Goal: Task Accomplishment & Management: Manage account settings

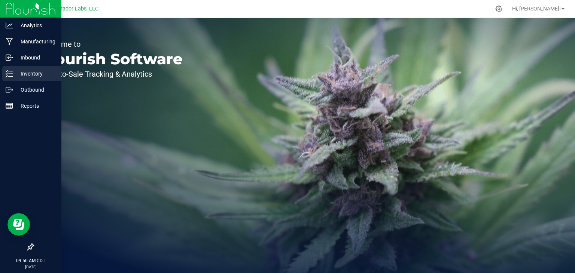
click at [28, 68] on div "Inventory" at bounding box center [31, 73] width 59 height 15
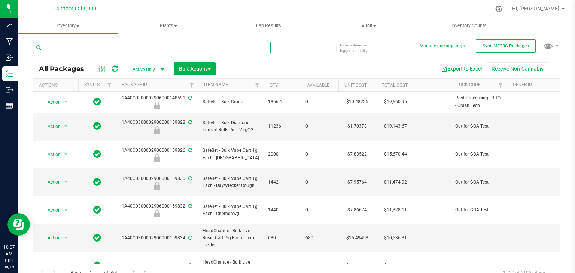
drag, startPoint x: 281, startPoint y: 134, endPoint x: 184, endPoint y: 43, distance: 132.8
click at [184, 43] on input "text" at bounding box center [152, 47] width 238 height 11
type input "159826"
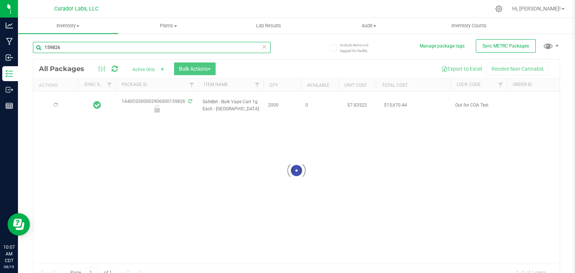
type input "[DATE]"
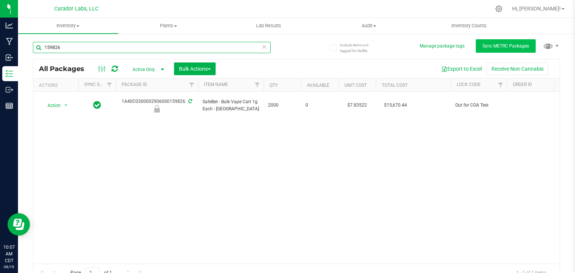
type input "159826"
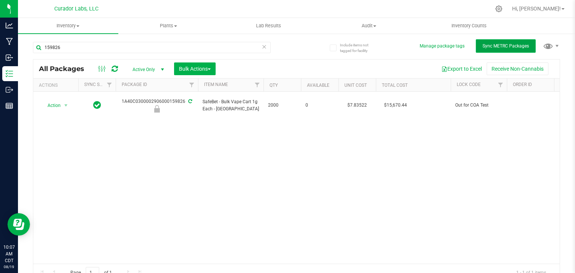
click at [496, 47] on span "Sync METRC Packages" at bounding box center [506, 45] width 46 height 5
click at [391, 146] on div "Action Action Edit attributes Global inventory Locate package Package audit log…" at bounding box center [296, 178] width 527 height 172
click at [115, 68] on icon at bounding box center [115, 68] width 6 height 7
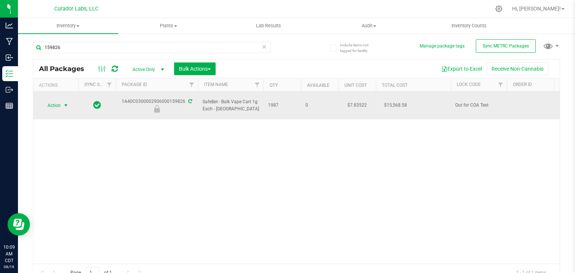
click at [68, 103] on span "select" at bounding box center [66, 106] width 6 height 6
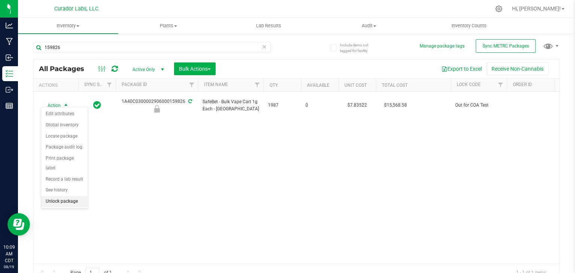
click at [64, 196] on li "Unlock package" at bounding box center [64, 201] width 47 height 11
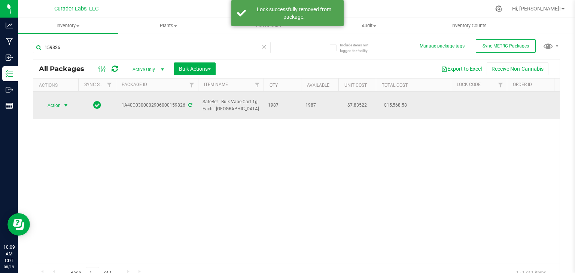
click at [65, 103] on span "select" at bounding box center [66, 106] width 6 height 6
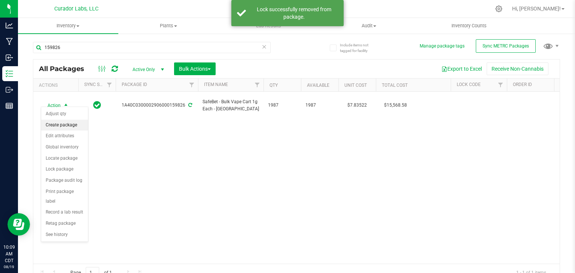
click at [63, 124] on li "Create package" at bounding box center [64, 125] width 47 height 11
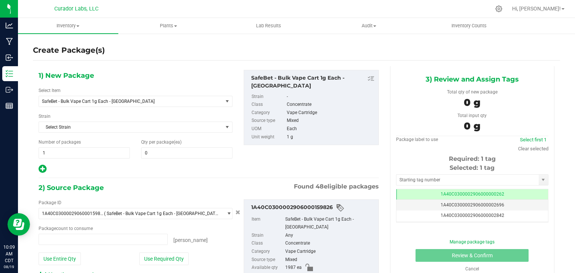
type input "0 ea"
click at [166, 100] on span "SafeBet - Bulk Vape Cart 1g Each - [GEOGRAPHIC_DATA]" at bounding box center [127, 101] width 171 height 5
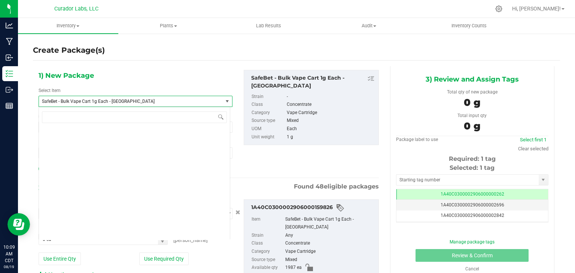
scroll to position [65070, 0]
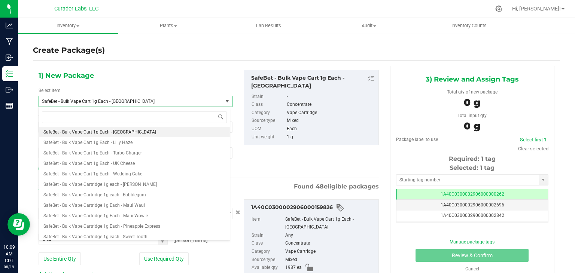
drag, startPoint x: 166, startPoint y: 100, endPoint x: 154, endPoint y: 104, distance: 13.3
click at [154, 104] on span "SafeBet - Bulk Vape Cart 1g Each - [GEOGRAPHIC_DATA]" at bounding box center [127, 101] width 171 height 5
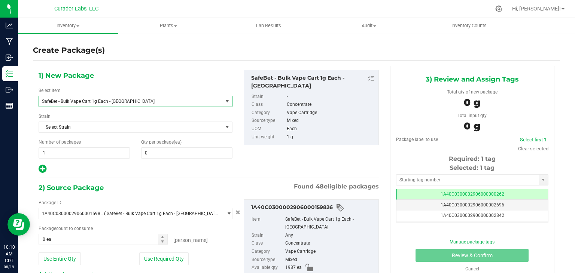
click at [154, 104] on span "SafeBet - Bulk Vape Cart 1g Each - [GEOGRAPHIC_DATA]" at bounding box center [127, 101] width 171 height 5
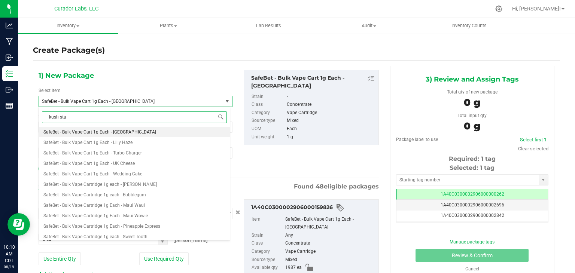
scroll to position [0, 0]
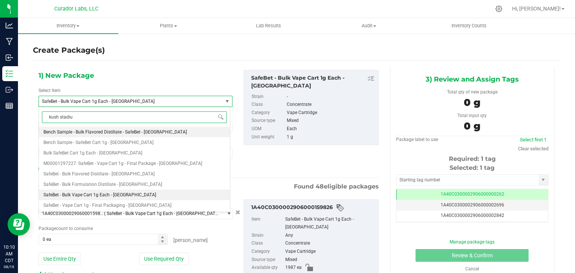
type input "[GEOGRAPHIC_DATA]"
click at [148, 143] on li "Bench Sample - SafeBet Cart 1g - [GEOGRAPHIC_DATA]" at bounding box center [134, 142] width 191 height 10
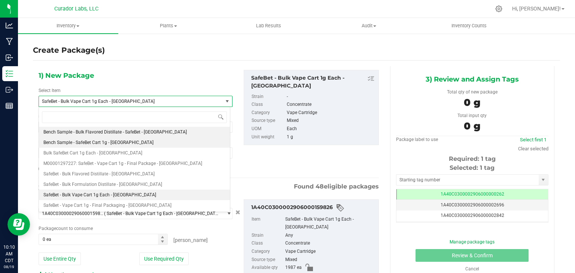
type input "0"
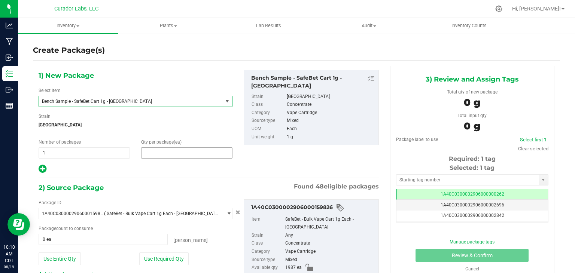
click at [175, 156] on span at bounding box center [186, 153] width 91 height 11
type input "2"
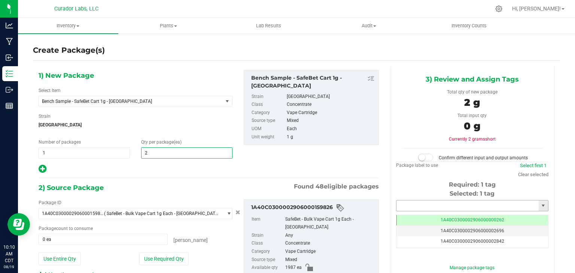
type input "2"
click at [461, 205] on input "text" at bounding box center [468, 206] width 142 height 10
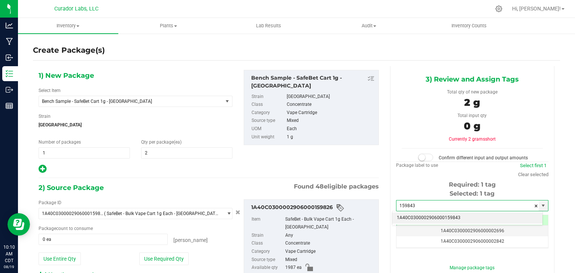
click at [443, 218] on li "1A40C0300002906000159843" at bounding box center [468, 218] width 150 height 11
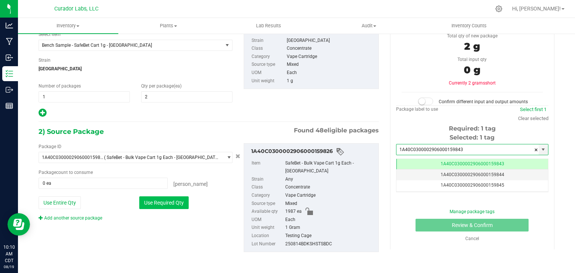
type input "1A40C0300002906000159843"
click at [173, 204] on button "Use Required Qty" at bounding box center [163, 203] width 49 height 13
type input "2 ea"
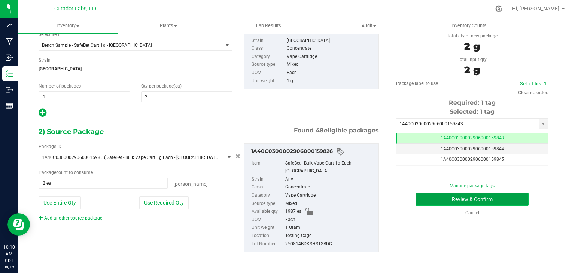
click at [431, 200] on button "Review & Confirm" at bounding box center [472, 199] width 113 height 13
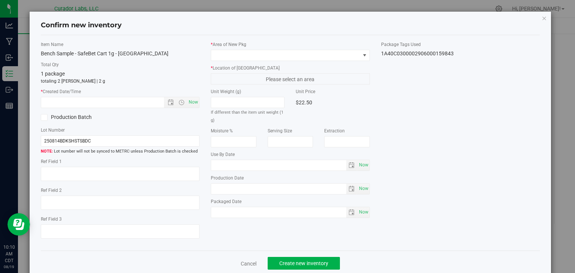
type input "[DATE]"
click at [191, 105] on span "Now" at bounding box center [193, 102] width 13 height 11
type input "[DATE] 10:10 AM"
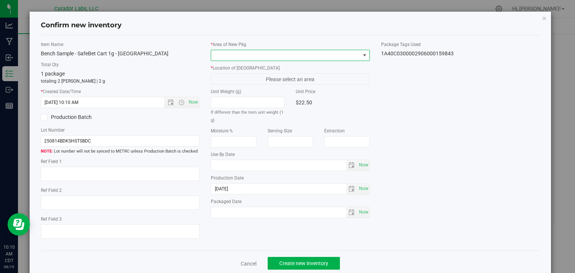
click at [254, 60] on span at bounding box center [290, 55] width 159 height 11
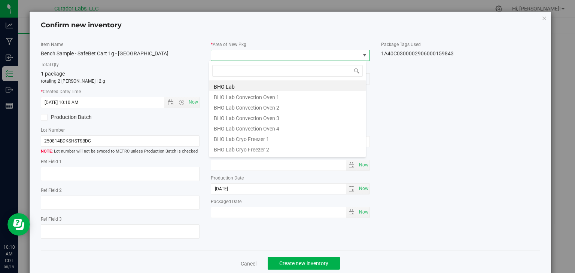
scroll to position [37447, 37301]
type input "vault"
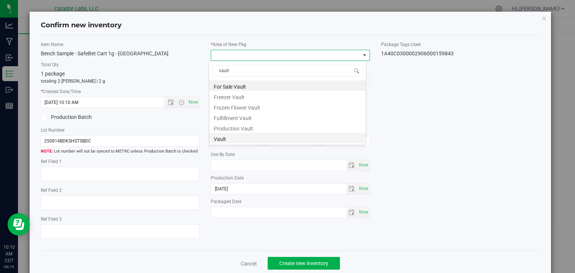
click at [238, 137] on li "Vault" at bounding box center [287, 138] width 157 height 10
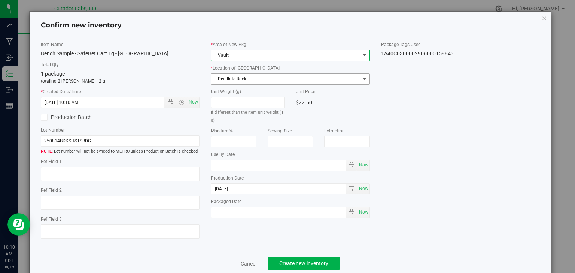
click at [261, 83] on span "Distillate Rack" at bounding box center [285, 79] width 149 height 10
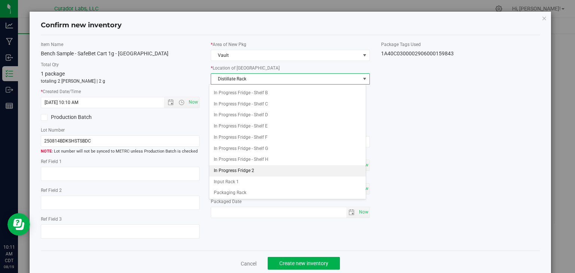
click at [256, 166] on li "In Progress Fridge 2" at bounding box center [287, 171] width 157 height 11
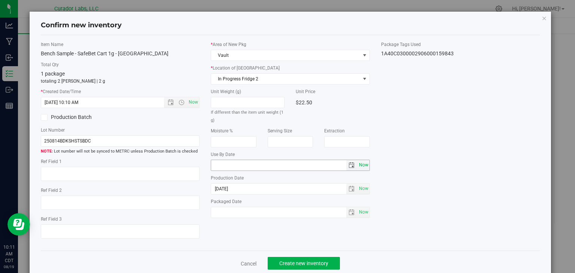
click at [361, 165] on span "Now" at bounding box center [363, 165] width 13 height 11
click at [222, 166] on input "[DATE]" at bounding box center [278, 165] width 135 height 10
type input "[DATE]"
click at [270, 244] on div "Item Name Bench Sample - SafeBet Cart 1g - [GEOGRAPHIC_DATA] Total Qty 1 packag…" at bounding box center [290, 143] width 511 height 204
click at [283, 262] on span "Create new inventory" at bounding box center [303, 264] width 49 height 6
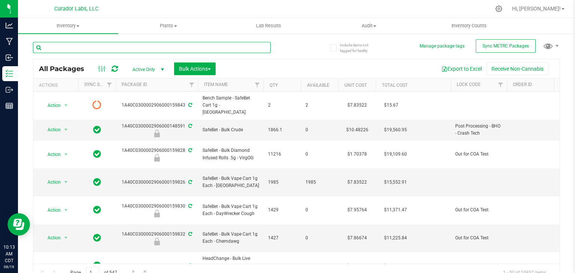
click at [171, 46] on input "text" at bounding box center [152, 47] width 238 height 11
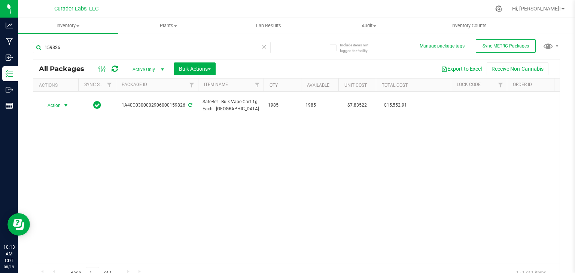
click at [65, 103] on span "select" at bounding box center [66, 106] width 6 height 6
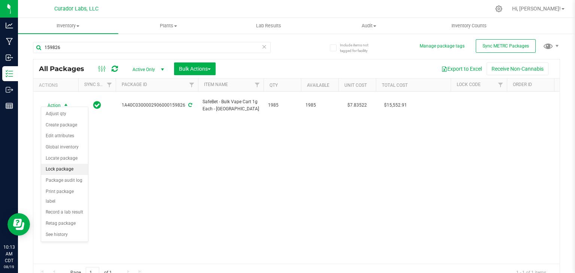
click at [72, 167] on li "Lock package" at bounding box center [64, 169] width 47 height 11
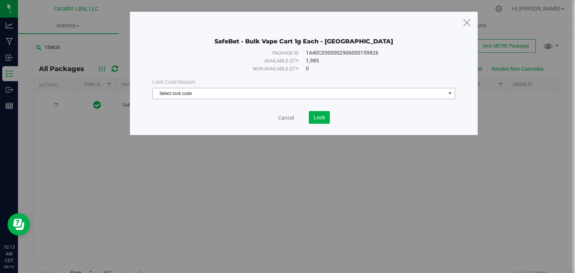
click at [231, 97] on span "Select lock code" at bounding box center [299, 93] width 293 height 10
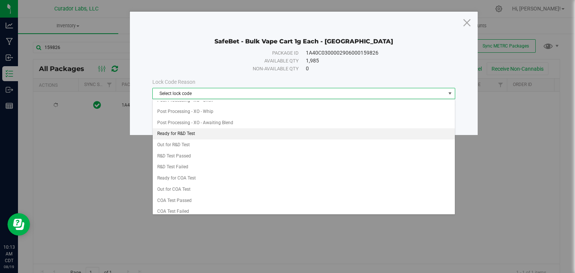
scroll to position [218, 0]
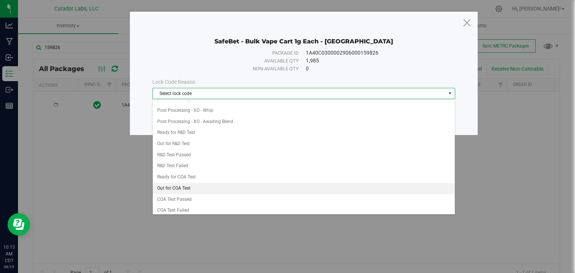
click at [226, 183] on li "Out for COA Test" at bounding box center [304, 188] width 302 height 11
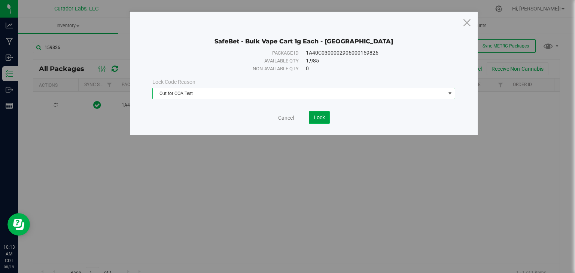
click at [317, 122] on button "Lock" at bounding box center [319, 117] width 21 height 13
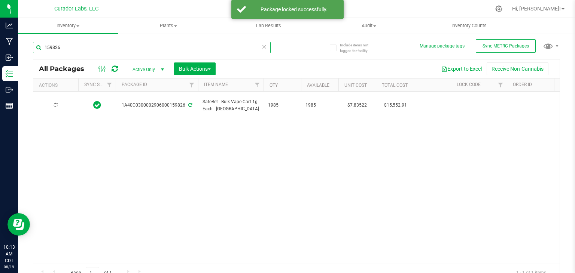
click at [187, 52] on input "159826" at bounding box center [152, 47] width 238 height 11
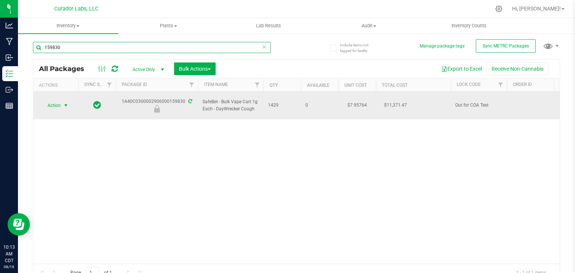
type input "159830"
click at [69, 103] on span "select" at bounding box center [66, 106] width 6 height 6
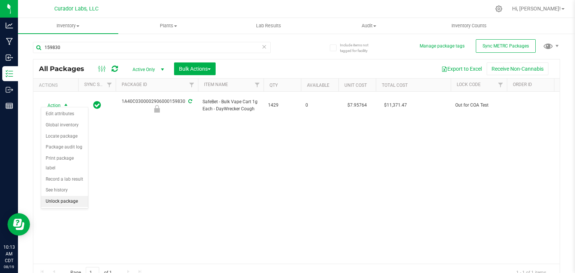
click at [55, 196] on li "Unlock package" at bounding box center [64, 201] width 47 height 11
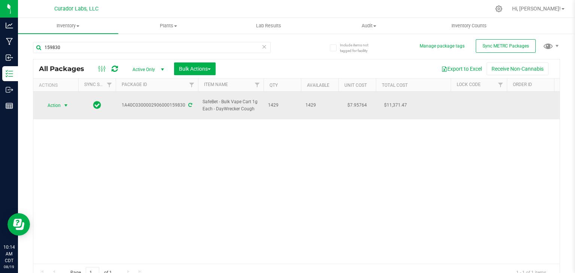
click at [64, 103] on span "select" at bounding box center [66, 106] width 6 height 6
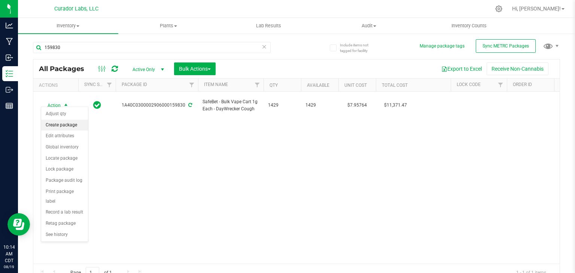
click at [71, 124] on li "Create package" at bounding box center [64, 125] width 47 height 11
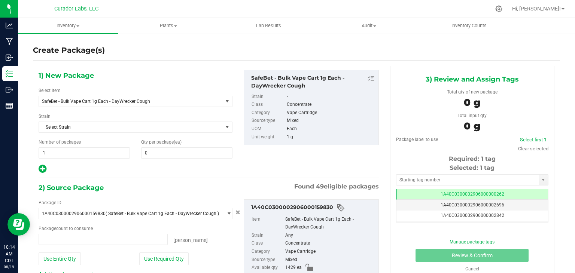
type input "0 ea"
click at [147, 102] on span "SafeBet - Bulk Vape Cart 1g Each - DayWrecker Cough" at bounding box center [127, 101] width 171 height 5
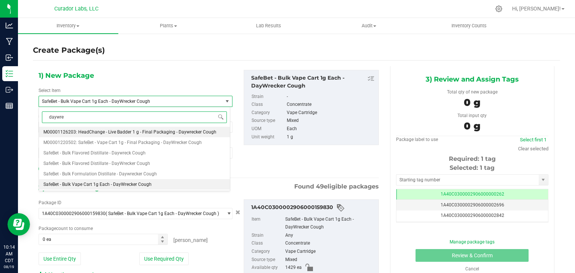
type input "daywre"
click at [194, 75] on div "1) New Package Select Item SafeBet - Bulk Vape Cart 1g Each - DayWrecker Cough …" at bounding box center [135, 122] width 205 height 104
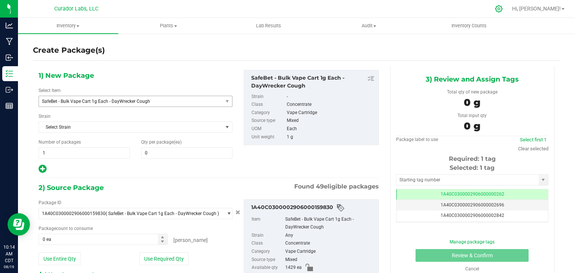
click at [503, 10] on icon at bounding box center [499, 9] width 8 height 8
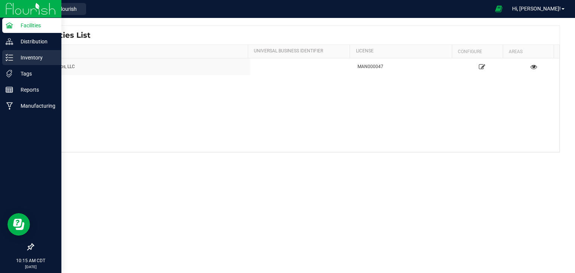
click at [14, 60] on p "Inventory" at bounding box center [35, 57] width 45 height 9
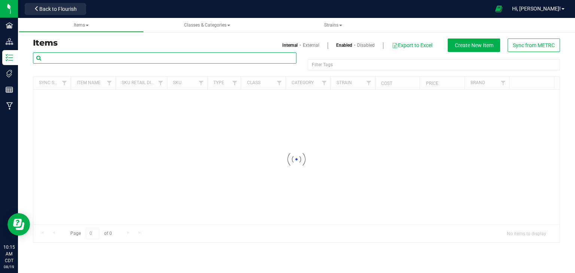
click at [155, 60] on input "text" at bounding box center [165, 57] width 264 height 11
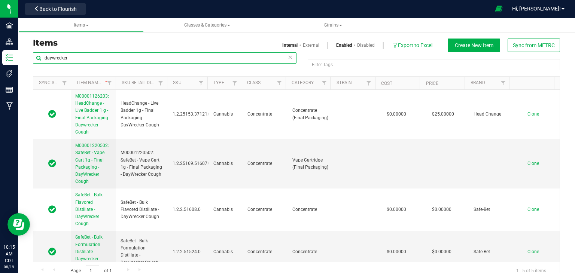
type input "daywrecker"
click at [357, 46] on link "Disabled" at bounding box center [366, 45] width 18 height 7
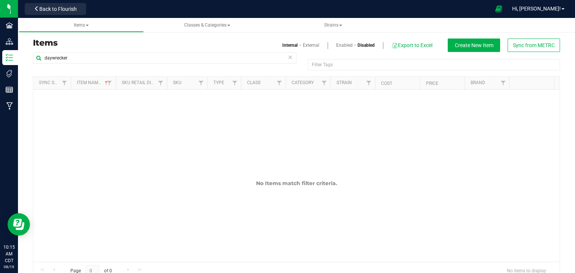
click at [341, 47] on link "Enabled" at bounding box center [344, 45] width 16 height 7
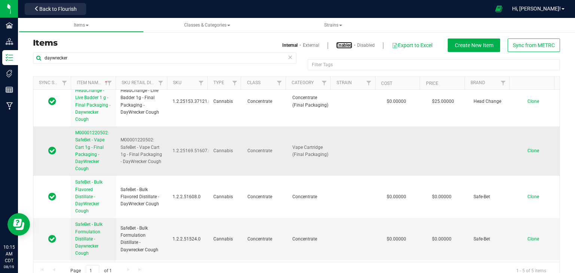
scroll to position [13, 0]
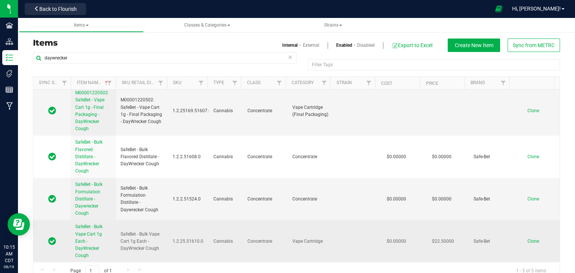
click at [143, 228] on td "SafeBet - Bulk Vape Cart 1g Each - DayWrecker Cough" at bounding box center [142, 242] width 52 height 42
drag, startPoint x: 157, startPoint y: 248, endPoint x: 118, endPoint y: 233, distance: 41.6
click at [118, 233] on td "SafeBet - Bulk Vape Cart 1g Each - DayWrecker Cough" at bounding box center [142, 242] width 52 height 42
copy span "SafeBet - Bulk Vape Cart 1g Each - DayWrecker Cough"
click at [523, 237] on td "Clone" at bounding box center [537, 242] width 45 height 42
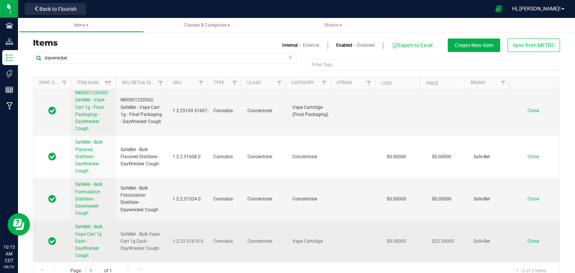
click at [528, 239] on span "Clone" at bounding box center [534, 241] width 12 height 5
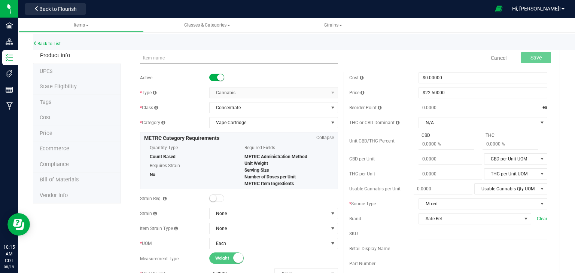
click at [246, 60] on input "text" at bounding box center [239, 57] width 198 height 11
type input "Bench Sample - SafeBet - Bulk Vape Cart 1g Each - DayWrecker Cough"
click at [433, 60] on div "Cancel Save" at bounding box center [448, 58] width 209 height 19
click at [536, 56] on span "Save" at bounding box center [536, 58] width 11 height 6
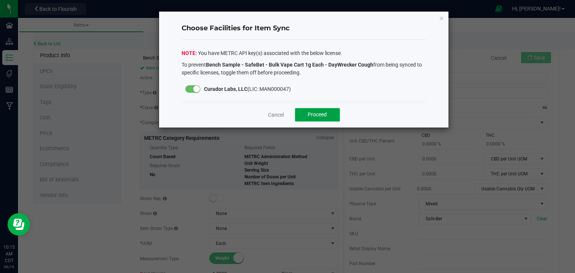
click at [312, 110] on button "Proceed" at bounding box center [317, 114] width 45 height 13
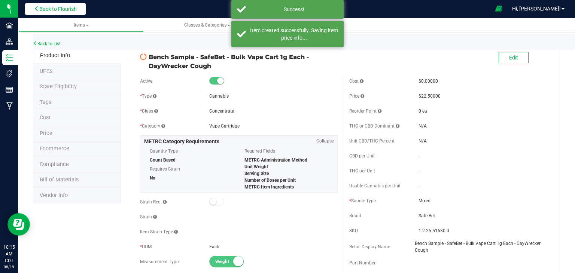
click at [73, 12] on button "Back to Flourish" at bounding box center [55, 9] width 61 height 12
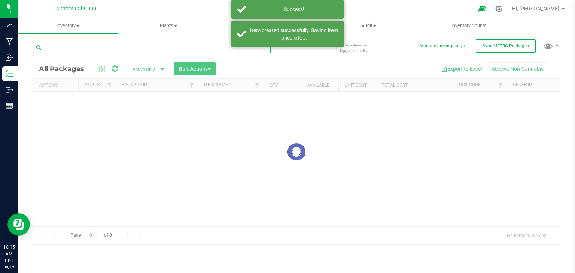
click at [85, 46] on input "text" at bounding box center [152, 47] width 238 height 11
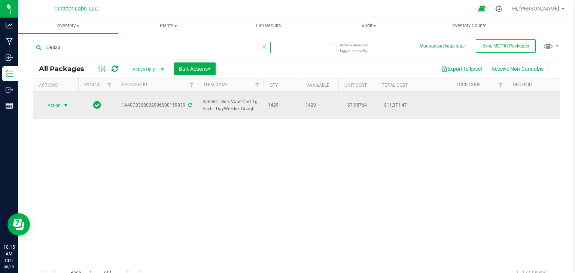
type input "159830"
click at [66, 103] on span "select" at bounding box center [66, 106] width 6 height 6
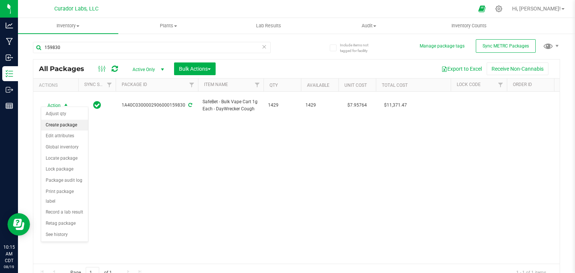
click at [67, 122] on li "Create package" at bounding box center [64, 125] width 47 height 11
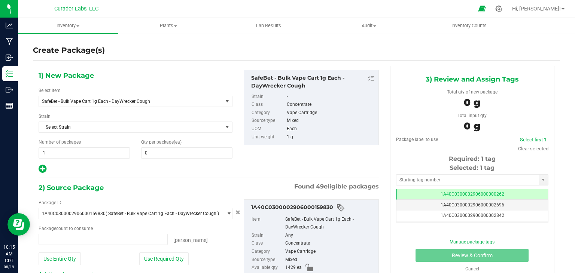
type input "0"
type input "0 ea"
click at [177, 98] on span "SafeBet - Bulk Vape Cart 1g Each - DayWrecker Cough" at bounding box center [131, 101] width 184 height 10
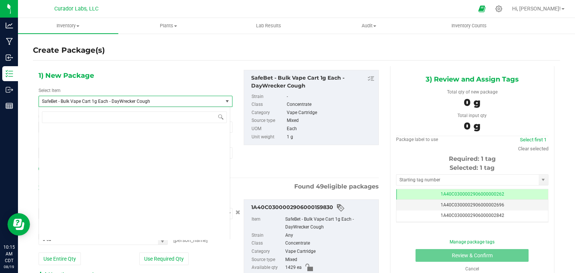
scroll to position [65007, 0]
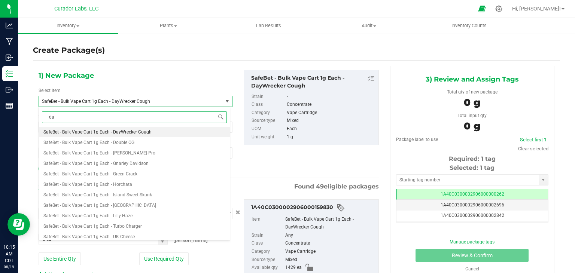
type input "day"
type input "0.0000"
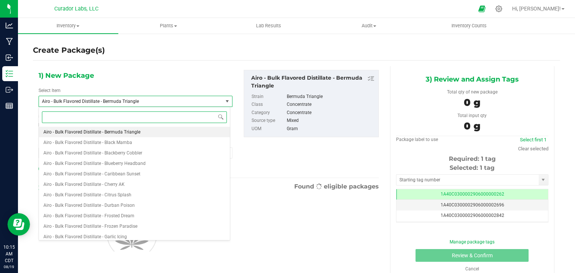
type input "w"
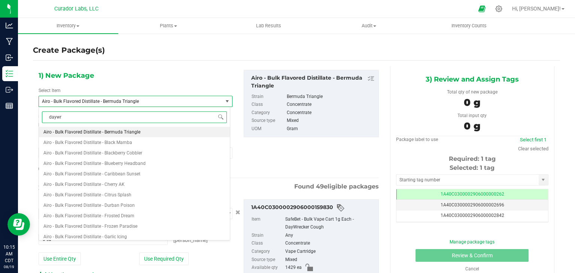
type input "daywre"
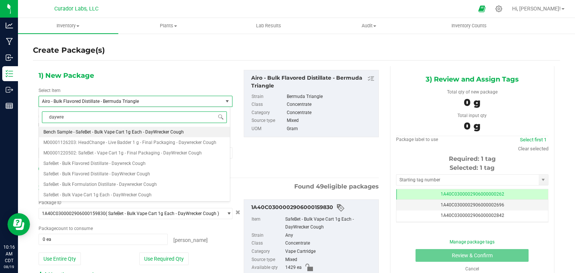
click at [159, 133] on span "Bench Sample - SafeBet - Bulk Vape Cart 1g Each - DayWrecker Cough" at bounding box center [113, 132] width 140 height 5
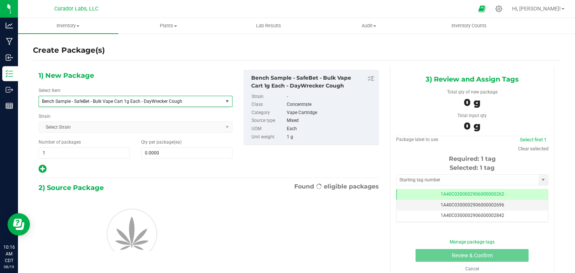
type input "0"
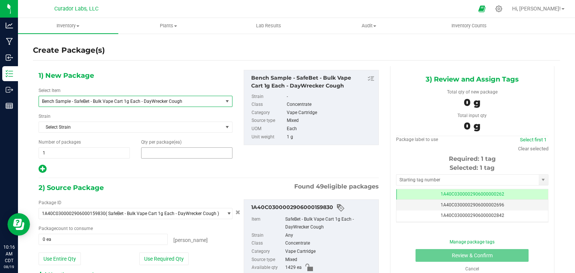
click at [167, 155] on span at bounding box center [186, 153] width 91 height 11
type input "2"
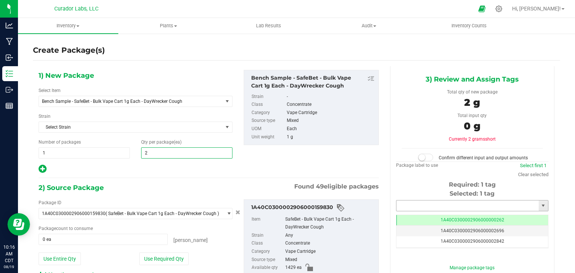
type input "2"
click at [405, 203] on input "text" at bounding box center [468, 206] width 142 height 10
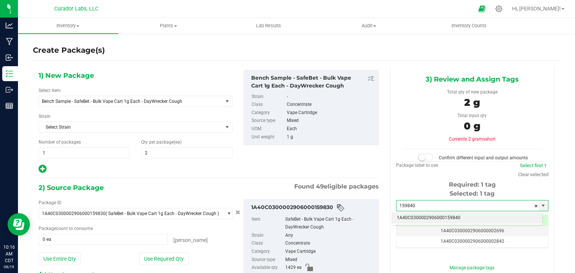
click at [407, 216] on li "1A40C0300002906000159840" at bounding box center [468, 218] width 150 height 11
type input "1A40C0300002906000159840"
click at [319, 185] on span "49" at bounding box center [320, 186] width 8 height 7
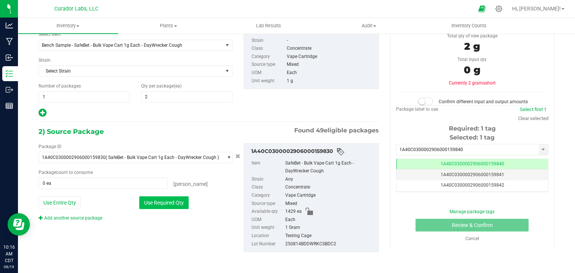
click at [164, 204] on button "Use Required Qty" at bounding box center [163, 203] width 49 height 13
type input "2 ea"
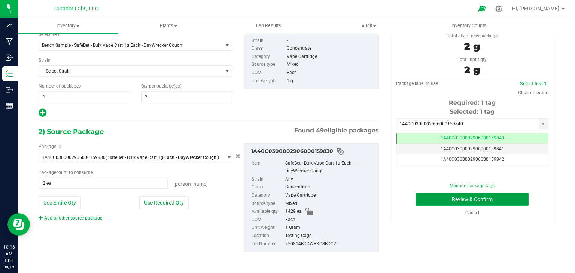
click at [430, 202] on button "Review & Confirm" at bounding box center [472, 199] width 113 height 13
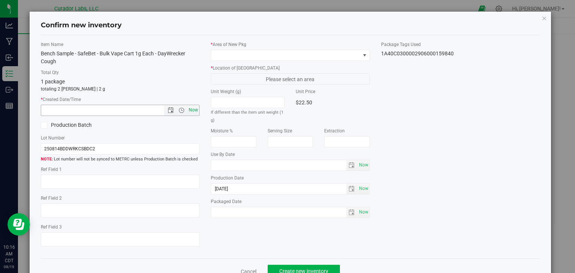
click at [197, 109] on span "Now" at bounding box center [193, 110] width 13 height 11
type input "[DATE] 10:16 AM"
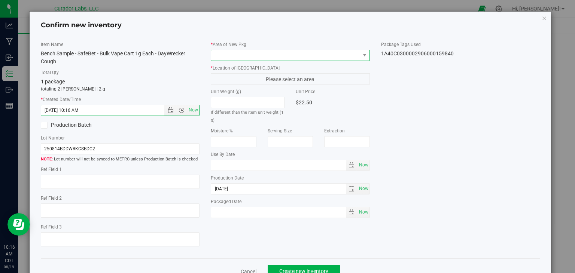
click at [266, 58] on span at bounding box center [285, 55] width 149 height 10
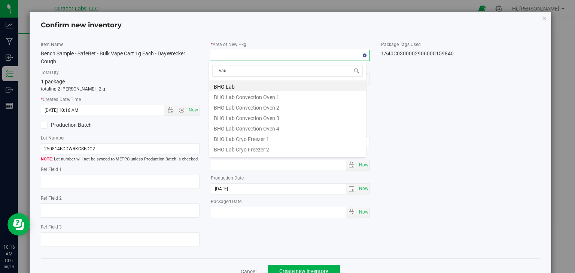
type input "vault"
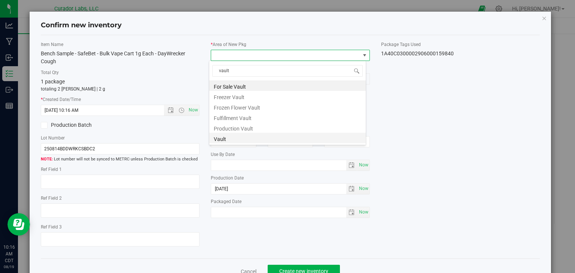
click at [257, 141] on li "Vault" at bounding box center [287, 138] width 157 height 10
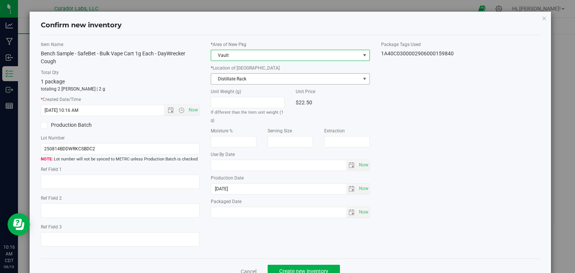
click at [268, 79] on span "Distillate Rack" at bounding box center [285, 79] width 149 height 10
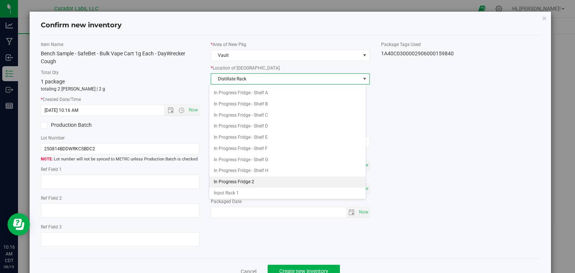
click at [253, 177] on li "In Progress Fridge 2" at bounding box center [287, 182] width 157 height 11
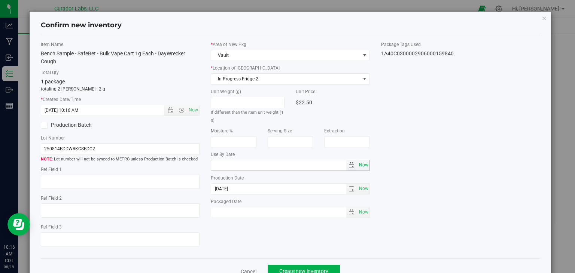
click at [361, 165] on span "Now" at bounding box center [363, 165] width 13 height 11
click at [222, 166] on input "[DATE]" at bounding box center [278, 165] width 135 height 10
type input "[DATE]"
click at [265, 229] on div "Item Name Bench Sample - SafeBet - Bulk Vape Cart 1g Each - DayWrecker Cough To…" at bounding box center [290, 147] width 511 height 212
click at [279, 265] on button "Create new inventory" at bounding box center [304, 271] width 72 height 13
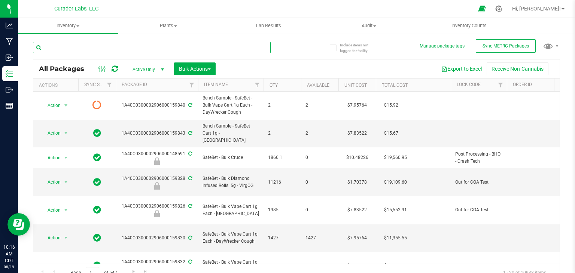
click at [196, 47] on input "text" at bounding box center [152, 47] width 238 height 11
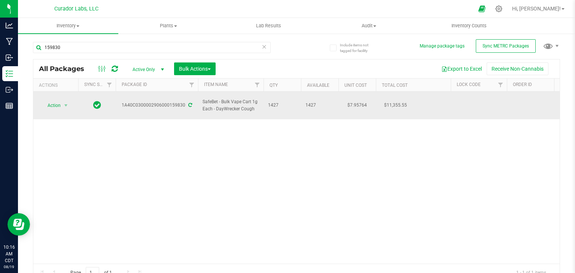
click at [70, 100] on div "Action Action Adjust qty Create package Edit attributes Global inventory Locate…" at bounding box center [56, 105] width 36 height 10
click at [67, 103] on span "select" at bounding box center [66, 106] width 6 height 6
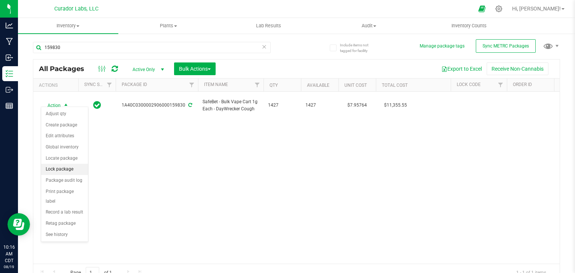
click at [74, 166] on li "Lock package" at bounding box center [64, 169] width 47 height 11
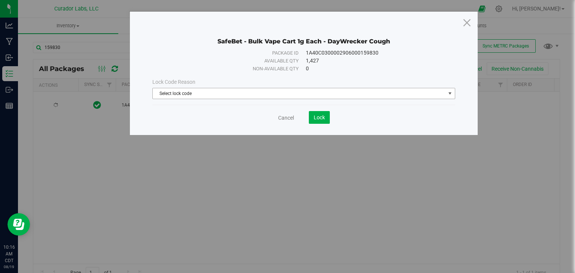
click at [255, 92] on span "Select lock code" at bounding box center [299, 93] width 293 height 10
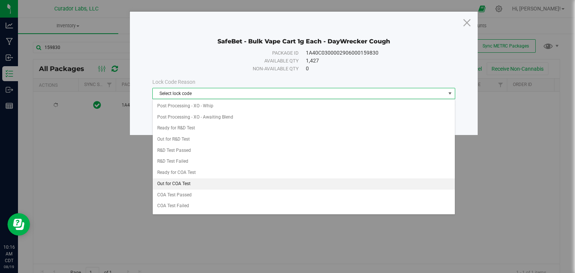
click at [241, 179] on li "Out for COA Test" at bounding box center [304, 184] width 302 height 11
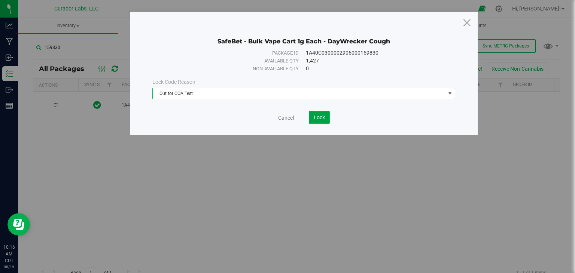
click at [315, 122] on button "Lock" at bounding box center [319, 117] width 21 height 13
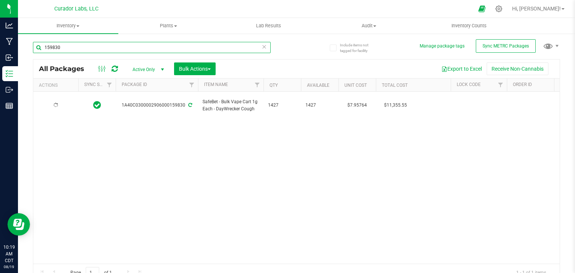
click at [189, 51] on input "159830" at bounding box center [152, 47] width 238 height 11
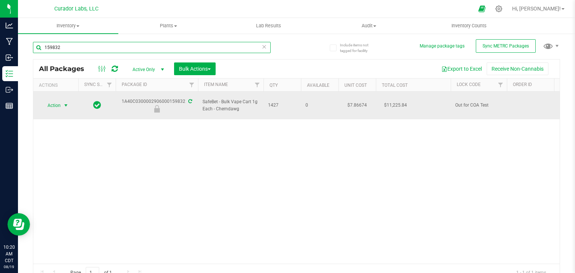
type input "159832"
click at [54, 102] on span "Action" at bounding box center [51, 105] width 20 height 10
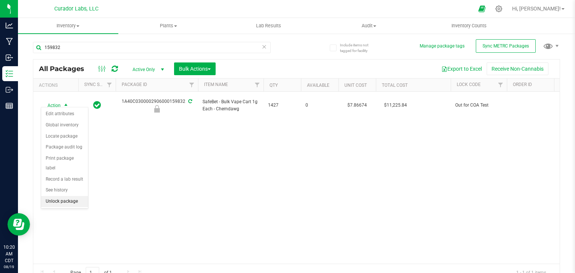
click at [64, 196] on li "Unlock package" at bounding box center [64, 201] width 47 height 11
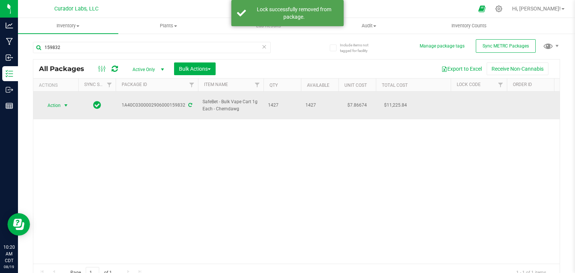
click at [53, 100] on span "Action" at bounding box center [51, 105] width 20 height 10
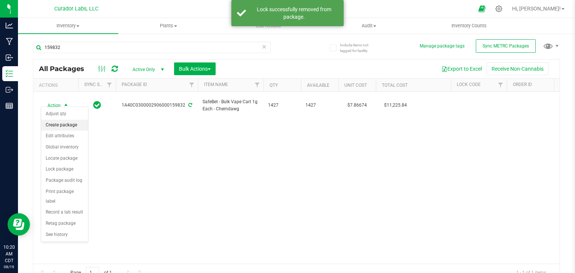
click at [60, 123] on li "Create package" at bounding box center [64, 125] width 47 height 11
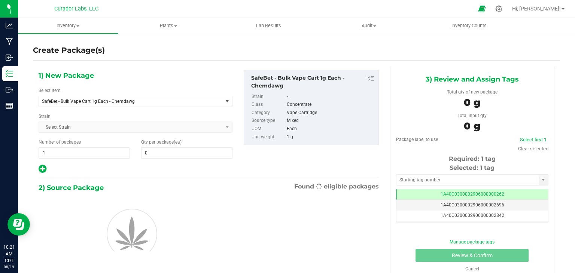
type input "0"
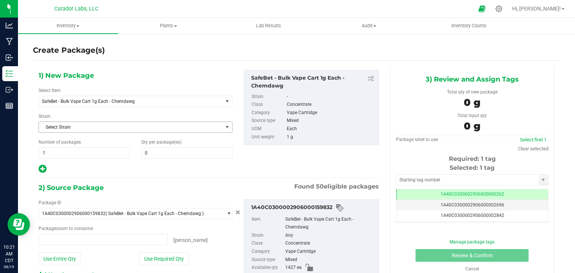
type input "0 ea"
click at [87, 105] on span "SafeBet - Bulk Vape Cart 1g Each - Chemdawg" at bounding box center [131, 101] width 184 height 10
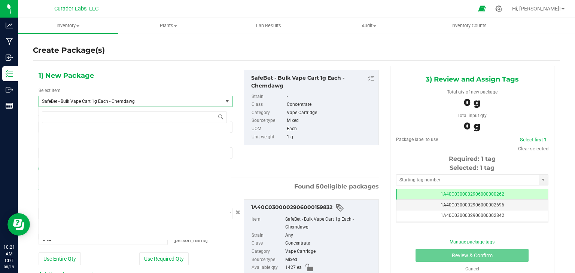
scroll to position [64997, 0]
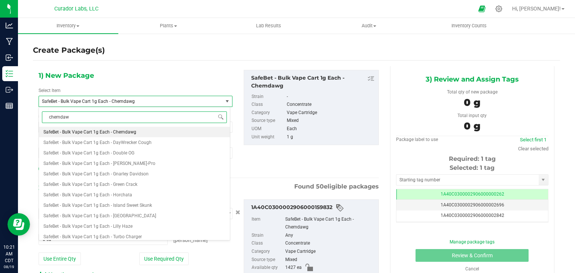
type input "chemdawg"
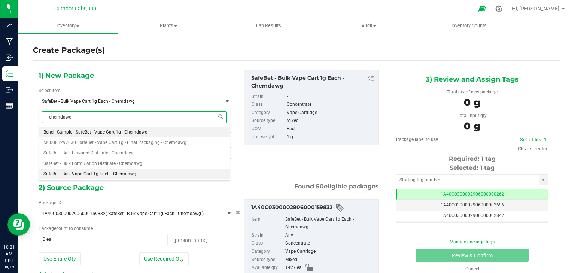
click at [101, 131] on span "Bench Sample - SafeBet - Vape Cart 1g - Chemdawg" at bounding box center [95, 132] width 104 height 5
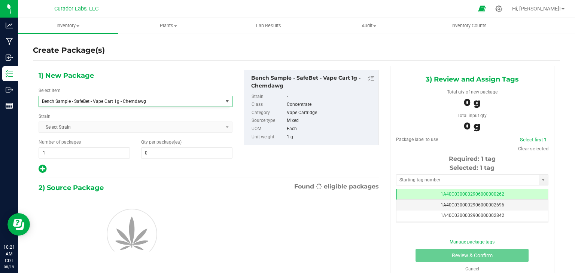
type input "0"
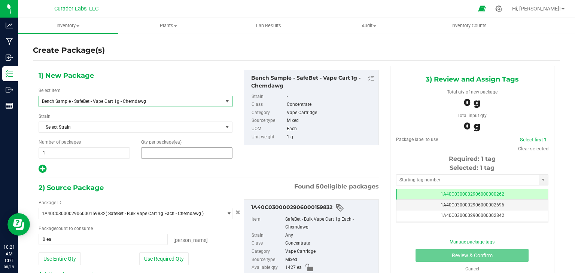
click at [190, 155] on span at bounding box center [186, 153] width 91 height 11
type input "2"
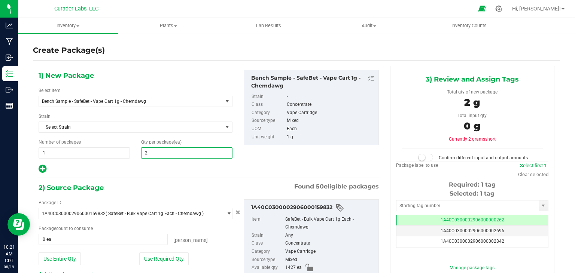
type input "2"
click at [298, 194] on div "Package ID 1A40C0300002906000159832 ( SafeBet - Bulk Vape Cart 1g Each - Chemda…" at bounding box center [209, 254] width 352 height 121
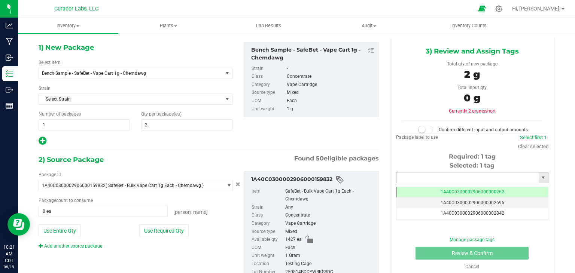
click at [397, 173] on input "text" at bounding box center [468, 178] width 142 height 10
click at [406, 185] on li "1A40C0300002906000159841" at bounding box center [468, 190] width 150 height 11
type input "1A40C0300002906000159841"
click at [343, 151] on div "1) New Package Select Item Bench Sample - SafeBet - Vape Cart 1g - Chemdawg Ben…" at bounding box center [209, 167] width 352 height 258
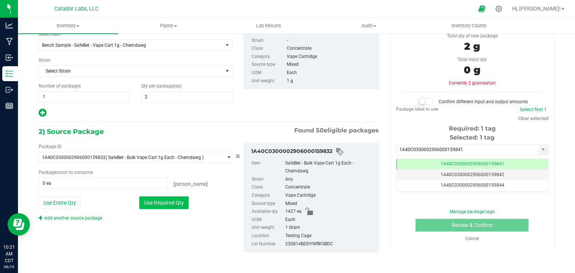
click at [161, 203] on button "Use Required Qty" at bounding box center [163, 203] width 49 height 13
type input "2 ea"
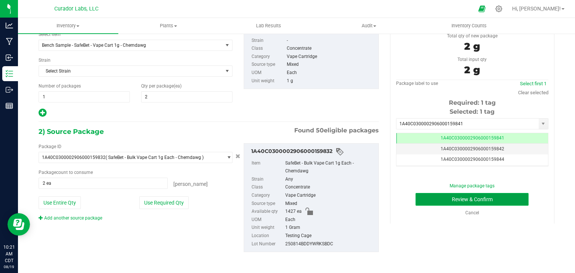
click at [438, 202] on button "Review & Confirm" at bounding box center [472, 199] width 113 height 13
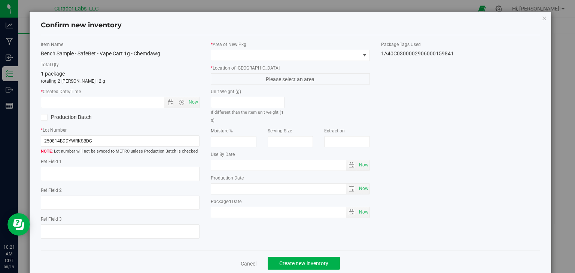
type input "[DATE]"
click at [195, 103] on span "Now" at bounding box center [193, 102] width 13 height 11
type input "[DATE] 10:21 AM"
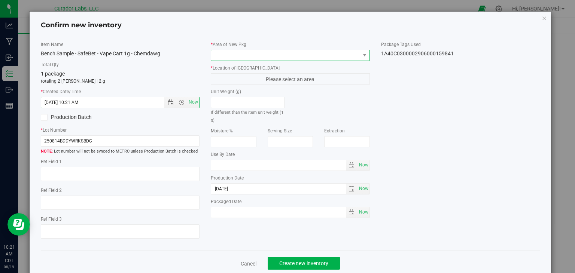
click at [254, 54] on span at bounding box center [285, 55] width 149 height 10
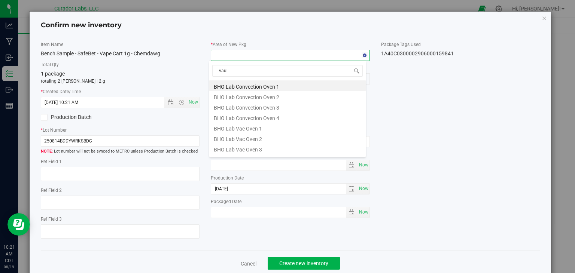
type input "vault"
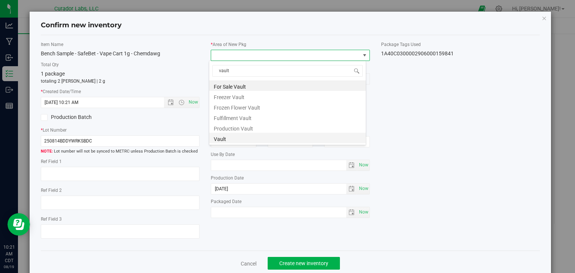
click at [239, 136] on li "Vault" at bounding box center [287, 138] width 157 height 10
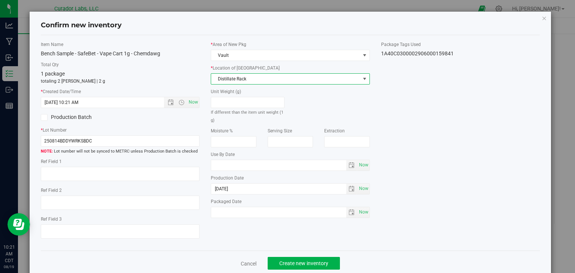
click at [258, 79] on span "Distillate Rack" at bounding box center [285, 79] width 149 height 10
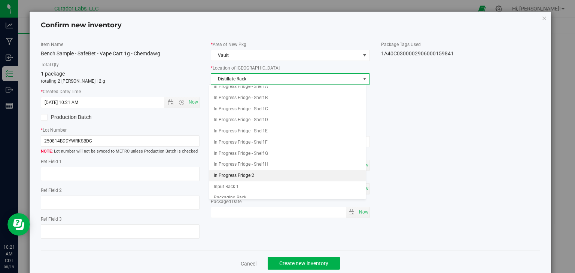
click at [248, 175] on li "In Progress Fridge 2" at bounding box center [287, 175] width 157 height 11
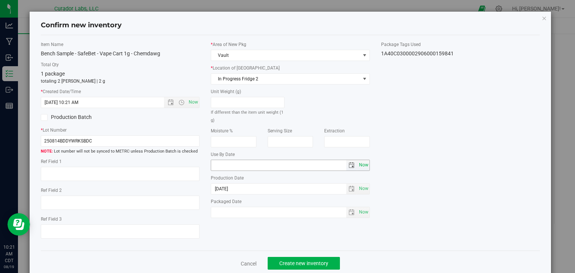
click at [358, 165] on span "Now" at bounding box center [363, 165] width 13 height 11
click at [223, 164] on input "[DATE]" at bounding box center [278, 165] width 135 height 10
type input "[DATE]"
click at [221, 228] on div "Item Name Bench Sample - SafeBet - Vape Cart 1g - Chemdawg Total Qty 1 package …" at bounding box center [290, 143] width 511 height 204
click at [275, 262] on button "Create new inventory" at bounding box center [304, 263] width 72 height 13
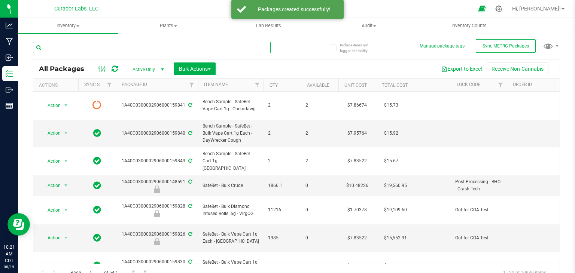
click at [145, 46] on input "text" at bounding box center [152, 47] width 238 height 11
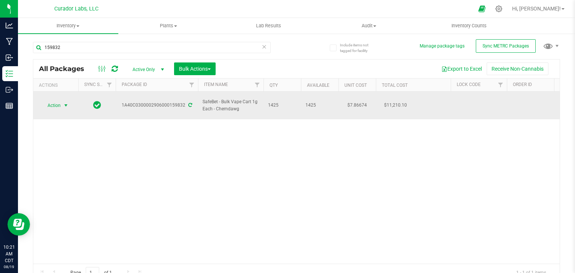
click at [64, 103] on span "select" at bounding box center [66, 106] width 6 height 6
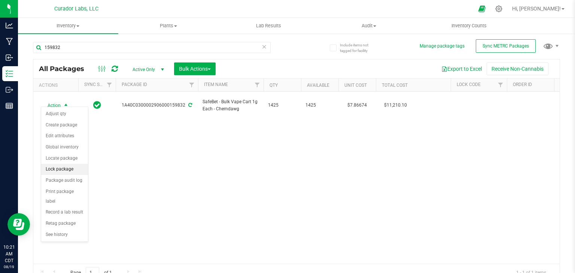
click at [60, 166] on li "Lock package" at bounding box center [64, 169] width 47 height 11
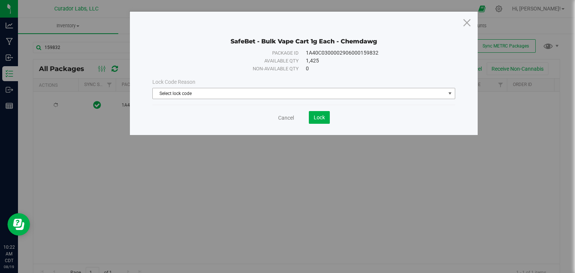
click at [201, 93] on span "Select lock code" at bounding box center [299, 93] width 293 height 10
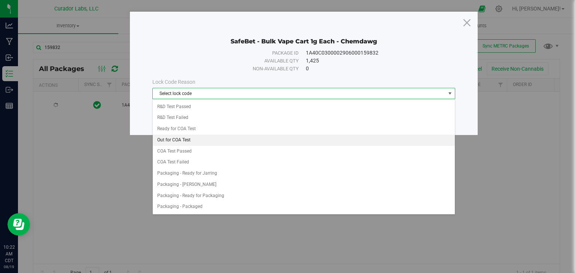
click at [196, 138] on li "Out for COA Test" at bounding box center [304, 140] width 302 height 11
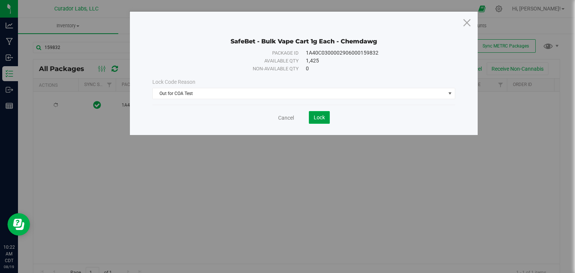
click at [315, 113] on button "Lock" at bounding box center [319, 117] width 21 height 13
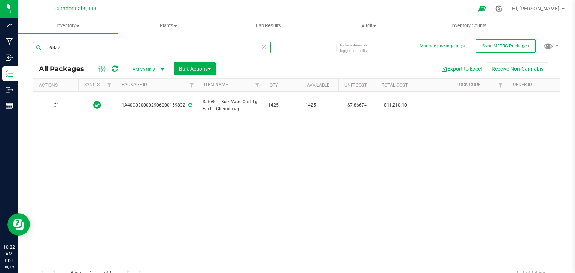
click at [150, 48] on input "159832" at bounding box center [152, 47] width 238 height 11
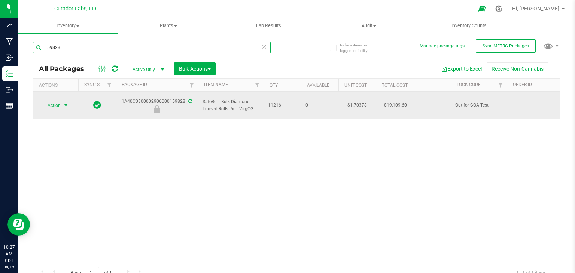
type input "159828"
click at [56, 105] on span "Action" at bounding box center [51, 105] width 20 height 10
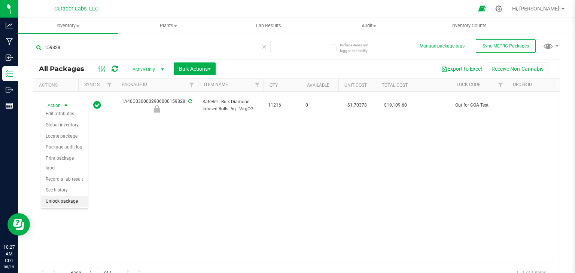
click at [65, 196] on li "Unlock package" at bounding box center [64, 201] width 47 height 11
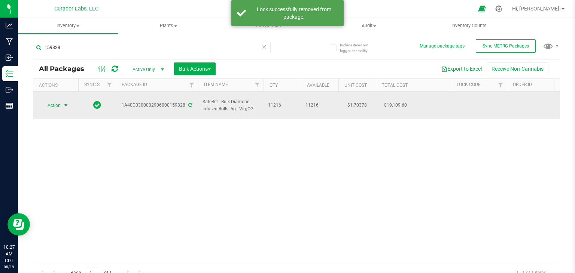
click at [63, 105] on span "select" at bounding box center [65, 105] width 9 height 10
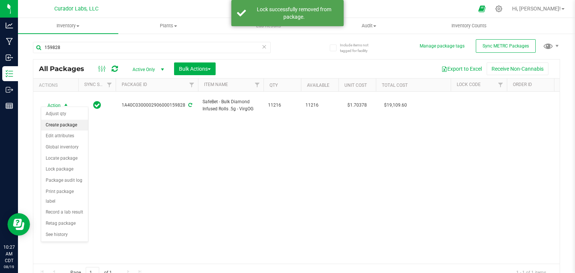
click at [66, 122] on li "Create package" at bounding box center [64, 125] width 47 height 11
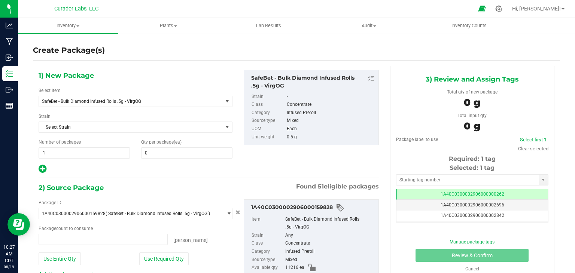
type input "0 ea"
click at [87, 104] on span "SafeBet - Bulk Diamond Infused Rolls .5g - VirgOG" at bounding box center [131, 101] width 184 height 10
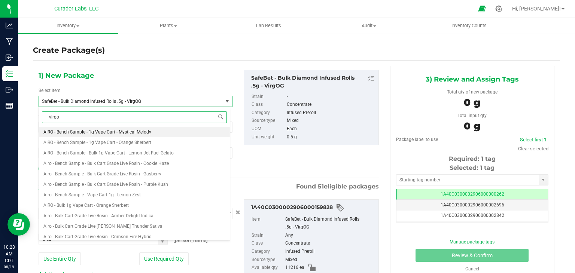
type input "virgog"
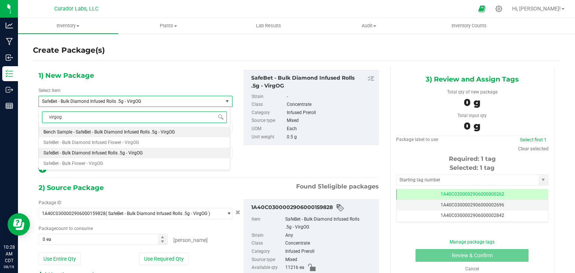
click at [107, 133] on span "Bench Sample - SafeBet - Bulk Diamond Infused Rolls .5g - VirgOG" at bounding box center [108, 132] width 131 height 5
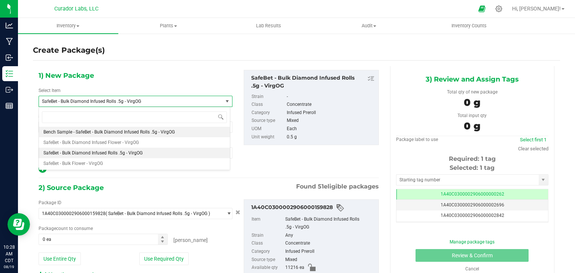
type input "0"
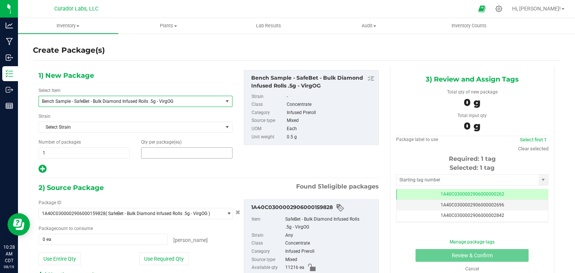
click at [163, 153] on span at bounding box center [186, 153] width 91 height 11
type input "2"
type input "4"
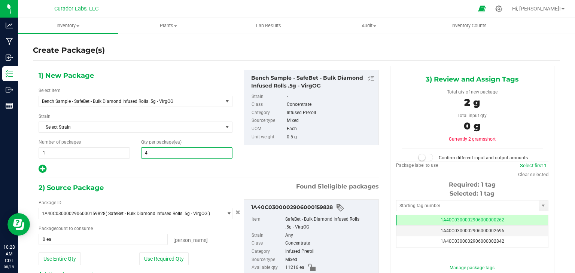
type input "4"
click at [249, 155] on div "1) New Package Select Item Bench Sample - SafeBet - Bulk Diamond Infused Rolls …" at bounding box center [209, 122] width 352 height 104
click at [409, 201] on input "text" at bounding box center [468, 206] width 142 height 10
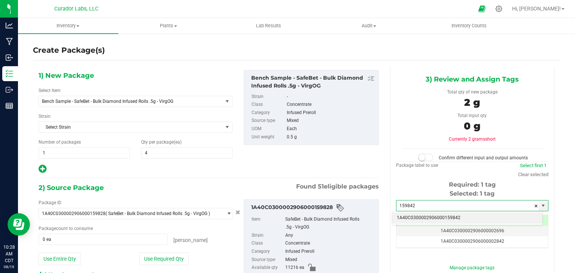
click at [408, 221] on li "1A40C0300002906000159842" at bounding box center [468, 218] width 150 height 11
type input "1A40C0300002906000159842"
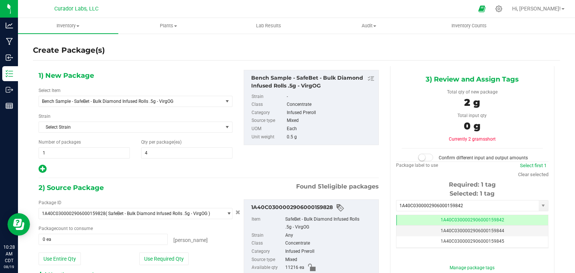
click at [321, 154] on div "1) New Package Select Item Bench Sample - SafeBet - Bulk Diamond Infused Rolls …" at bounding box center [209, 122] width 352 height 104
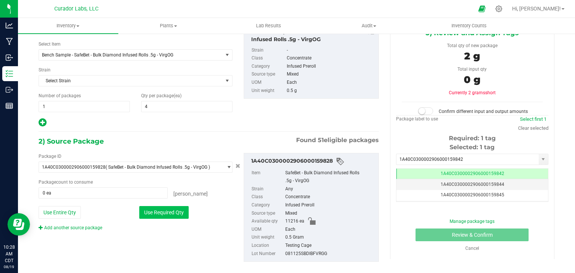
click at [166, 211] on button "Use Required Qty" at bounding box center [163, 212] width 49 height 13
type input "4 ea"
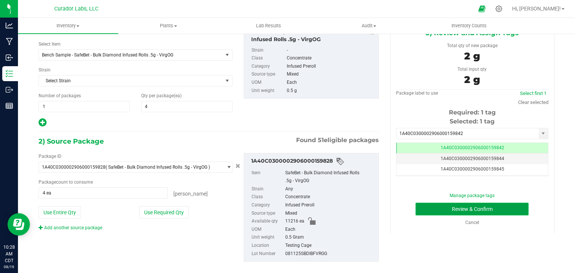
click at [429, 205] on button "Review & Confirm" at bounding box center [472, 209] width 113 height 13
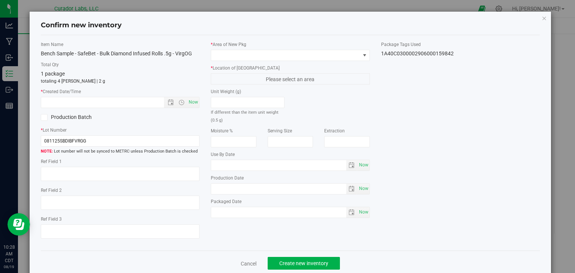
type textarea "Socked"
type input "[DATE]"
click at [194, 102] on span "Now" at bounding box center [193, 102] width 13 height 11
type input "[DATE] 10:28 AM"
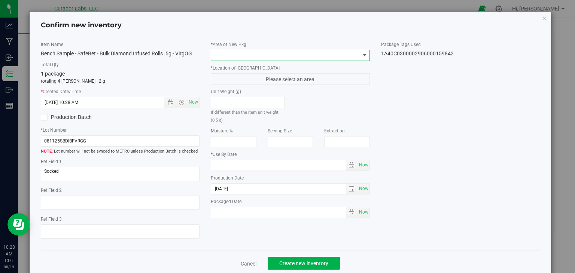
click at [245, 54] on span at bounding box center [285, 55] width 149 height 10
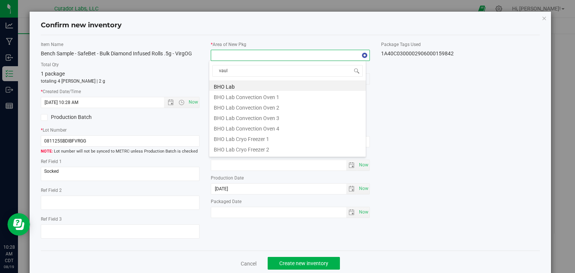
type input "vault"
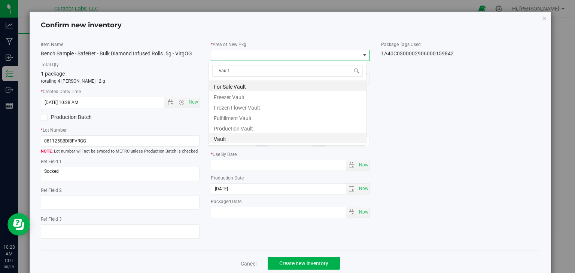
click at [245, 142] on li "Vault" at bounding box center [287, 138] width 157 height 10
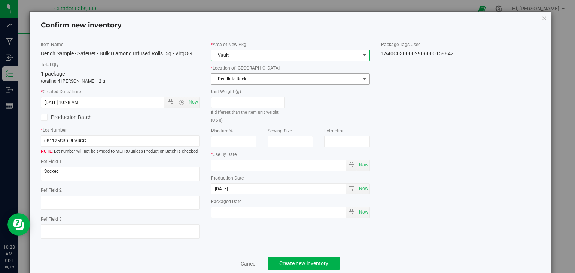
click at [268, 74] on span "Distillate Rack" at bounding box center [285, 79] width 149 height 10
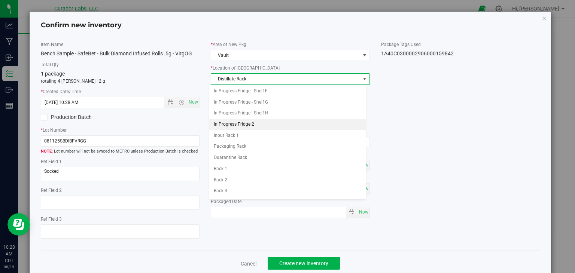
click at [262, 123] on li "In Progress Fridge 2" at bounding box center [287, 124] width 157 height 11
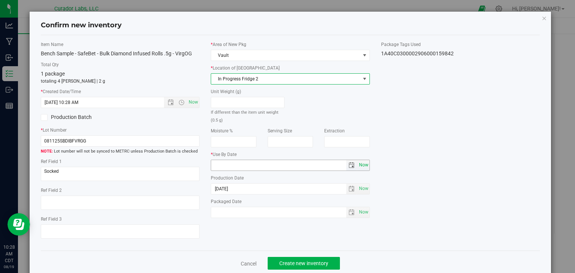
click at [360, 166] on span "Now" at bounding box center [363, 165] width 13 height 11
click at [223, 167] on input "[DATE]" at bounding box center [278, 165] width 135 height 10
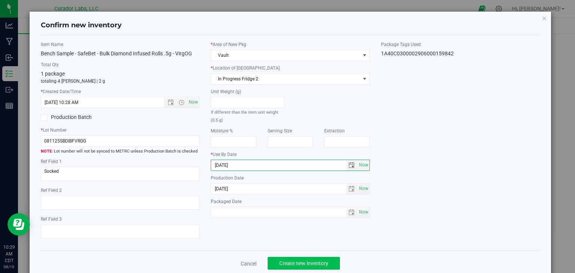
type input "[DATE]"
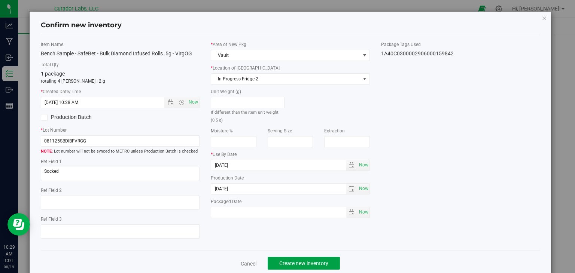
click at [298, 268] on button "Create new inventory" at bounding box center [304, 263] width 72 height 13
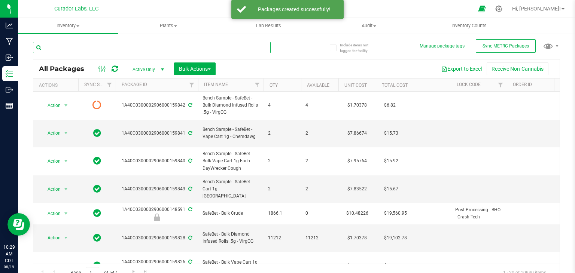
click at [193, 50] on input "text" at bounding box center [152, 47] width 238 height 11
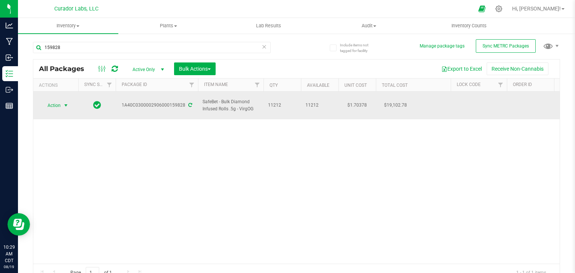
click at [64, 105] on span "select" at bounding box center [65, 105] width 9 height 10
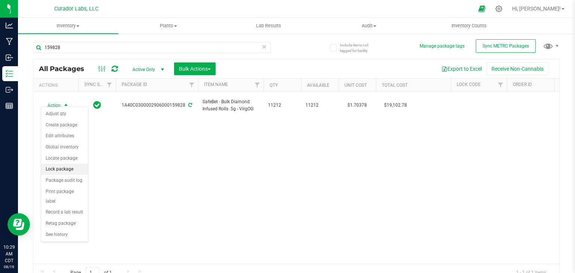
click at [70, 165] on li "Lock package" at bounding box center [64, 169] width 47 height 11
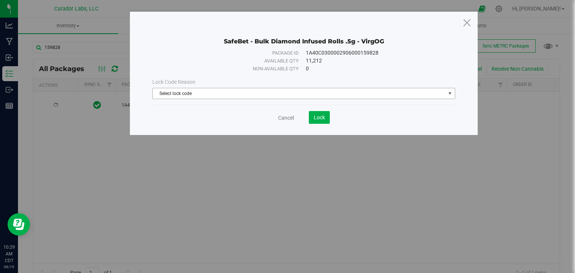
click at [247, 90] on span "Select lock code" at bounding box center [299, 93] width 293 height 10
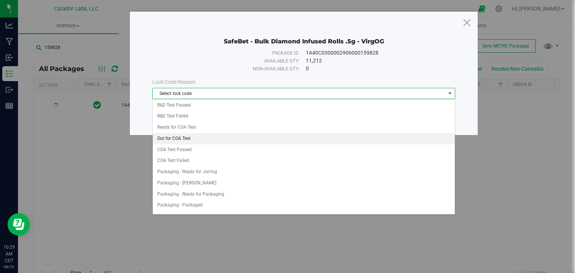
click at [242, 138] on li "Out for COA Test" at bounding box center [304, 138] width 302 height 11
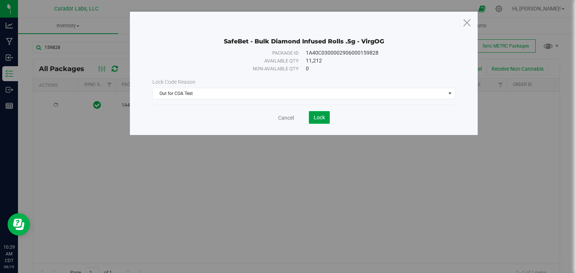
click at [321, 115] on span "Lock" at bounding box center [319, 118] width 11 height 6
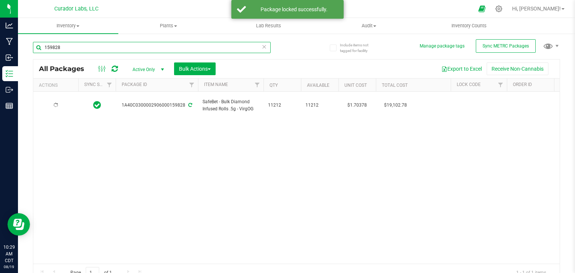
click at [199, 51] on input "159828" at bounding box center [152, 47] width 238 height 11
type input "bench sample"
click at [213, 70] on button "Bulk Actions" at bounding box center [195, 69] width 42 height 13
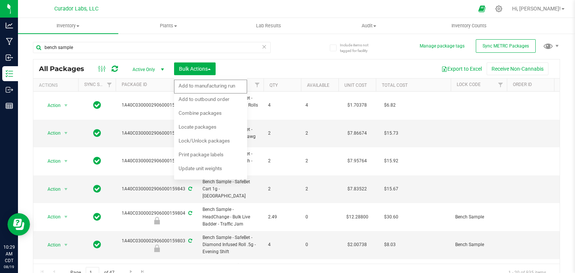
click at [200, 138] on span "Lock/Unlock packages" at bounding box center [204, 141] width 51 height 6
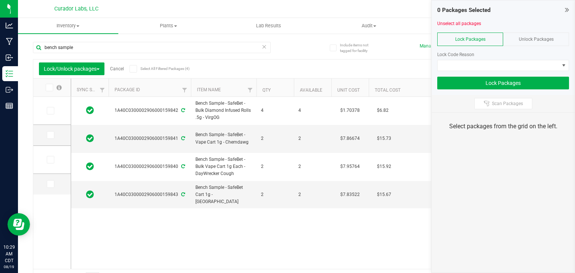
click at [135, 69] on icon at bounding box center [133, 69] width 5 height 0
click at [0, 0] on input "Select All Filtered Packages (4)" at bounding box center [0, 0] width 0 height 0
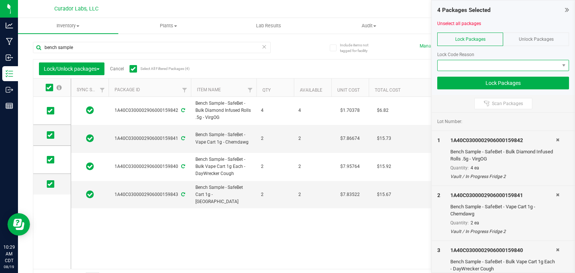
click at [472, 66] on span at bounding box center [499, 65] width 122 height 10
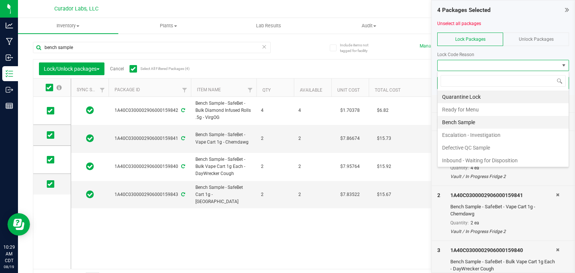
click at [474, 120] on li "Bench Sample" at bounding box center [503, 122] width 131 height 13
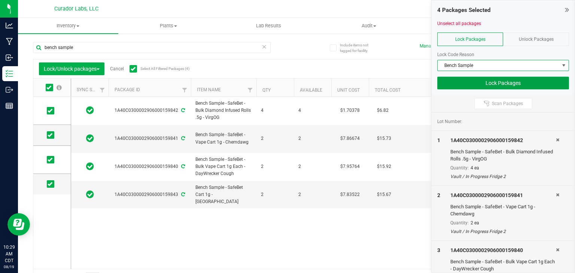
click at [475, 84] on button "Lock Packages" at bounding box center [504, 83] width 132 height 13
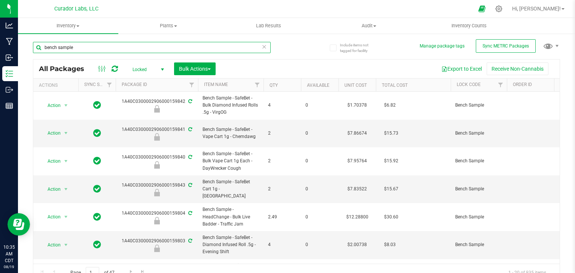
click at [179, 46] on input "bench sample" at bounding box center [152, 47] width 238 height 11
paste input "1A40C0300002906000134186"
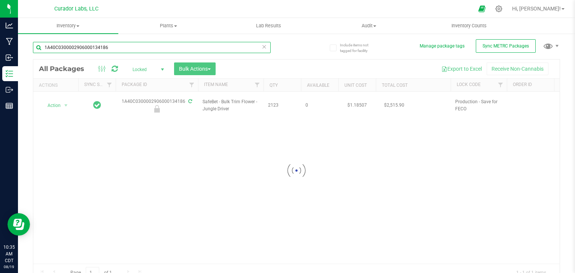
type input "1A40C0300002906000134186"
click at [161, 70] on div at bounding box center [296, 171] width 527 height 223
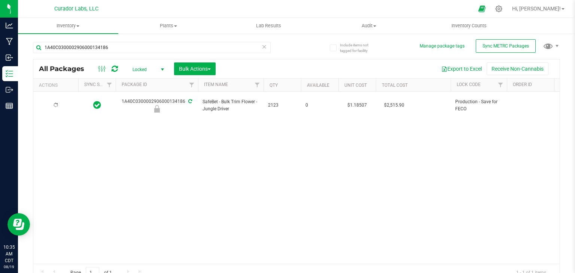
click at [161, 70] on span "select" at bounding box center [163, 70] width 6 height 6
click at [158, 80] on li "Active Only" at bounding box center [146, 81] width 40 height 11
click at [277, 129] on div "Action Action Edit attributes Global inventory Locate package Package audit log…" at bounding box center [296, 178] width 527 height 172
click at [167, 51] on input "1A40C0300002906000134186" at bounding box center [152, 47] width 238 height 11
paste input "7"
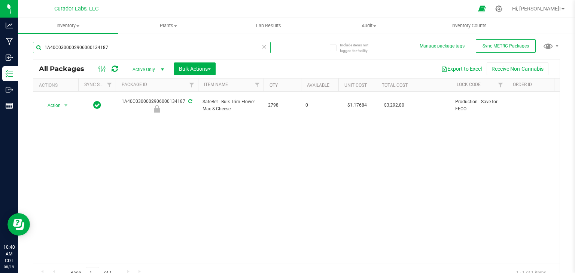
type input "1A40C0300002906000134187"
click at [303, 157] on div "Action Action Edit attributes Global inventory Locate package Package audit log…" at bounding box center [296, 178] width 527 height 172
click at [494, 87] on th "Lock Code" at bounding box center [479, 85] width 56 height 13
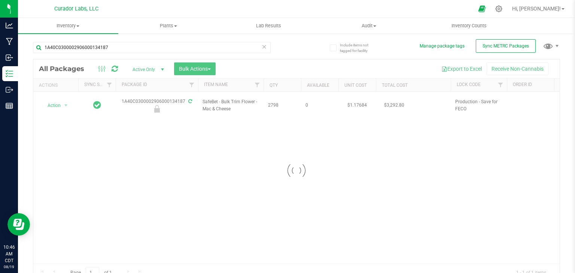
click at [497, 86] on div at bounding box center [296, 171] width 527 height 223
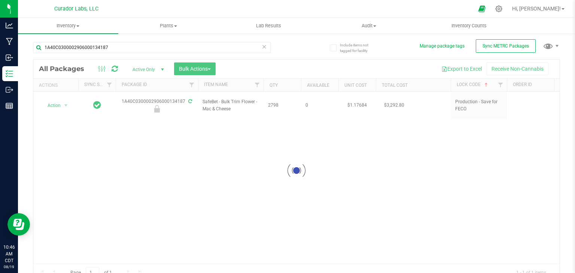
click at [497, 86] on div at bounding box center [296, 171] width 527 height 223
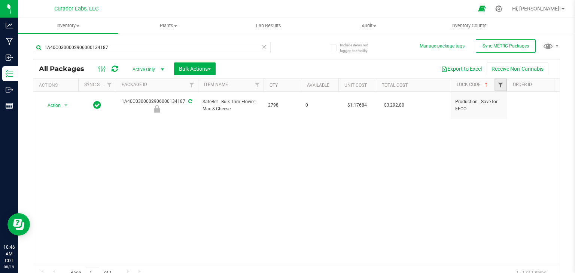
click at [500, 84] on span "Filter" at bounding box center [501, 85] width 6 height 6
click at [500, 85] on span "Filter" at bounding box center [501, 85] width 6 height 6
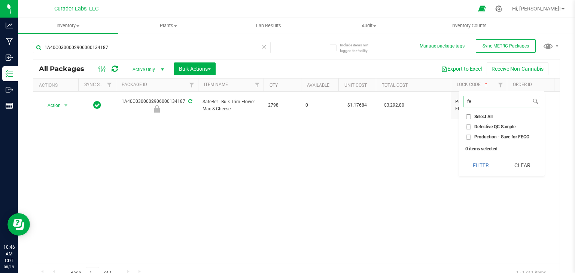
type input "f"
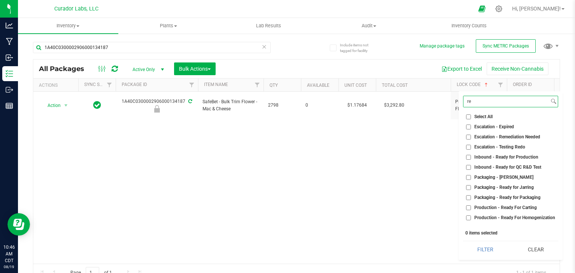
type input "re"
click at [479, 136] on span "Escalation - Remediation Needed" at bounding box center [508, 137] width 66 height 4
click at [471, 136] on input "Escalation - Remediation Needed" at bounding box center [468, 137] width 5 height 5
checkbox input "true"
click at [497, 247] on button "Filter" at bounding box center [485, 250] width 45 height 16
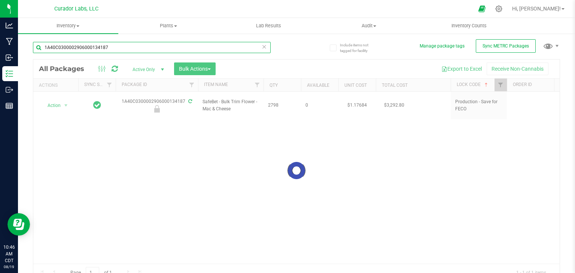
click at [168, 51] on input "1A40C0300002906000134187" at bounding box center [152, 47] width 238 height 11
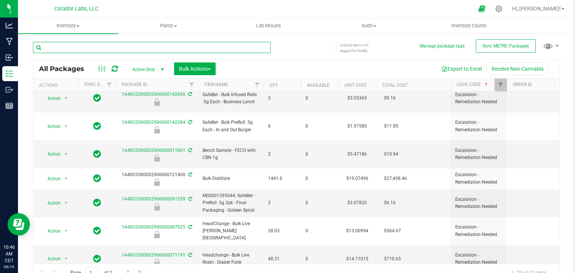
scroll to position [8, 0]
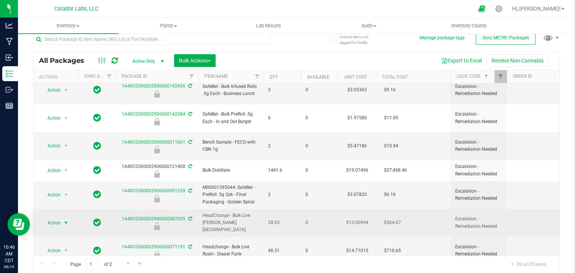
click at [66, 220] on span "select" at bounding box center [66, 223] width 6 height 6
click at [201, 209] on td "HeadChange - Bulk Live [PERSON_NAME] [GEOGRAPHIC_DATA]" at bounding box center [231, 223] width 66 height 28
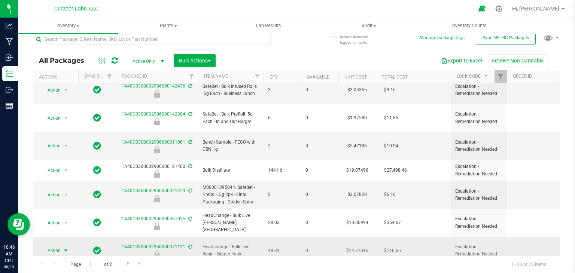
click at [64, 248] on span "select" at bounding box center [66, 251] width 6 height 6
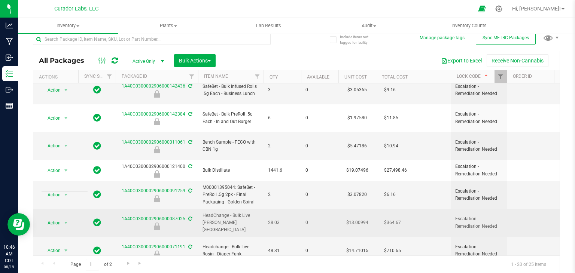
click at [233, 212] on span "HeadChange - Bulk Live [PERSON_NAME] [GEOGRAPHIC_DATA]" at bounding box center [231, 223] width 57 height 22
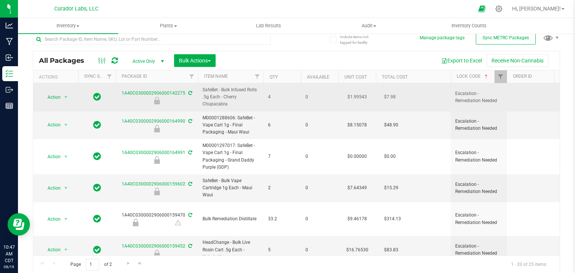
scroll to position [0, 0]
